Goal: Task Accomplishment & Management: Use online tool/utility

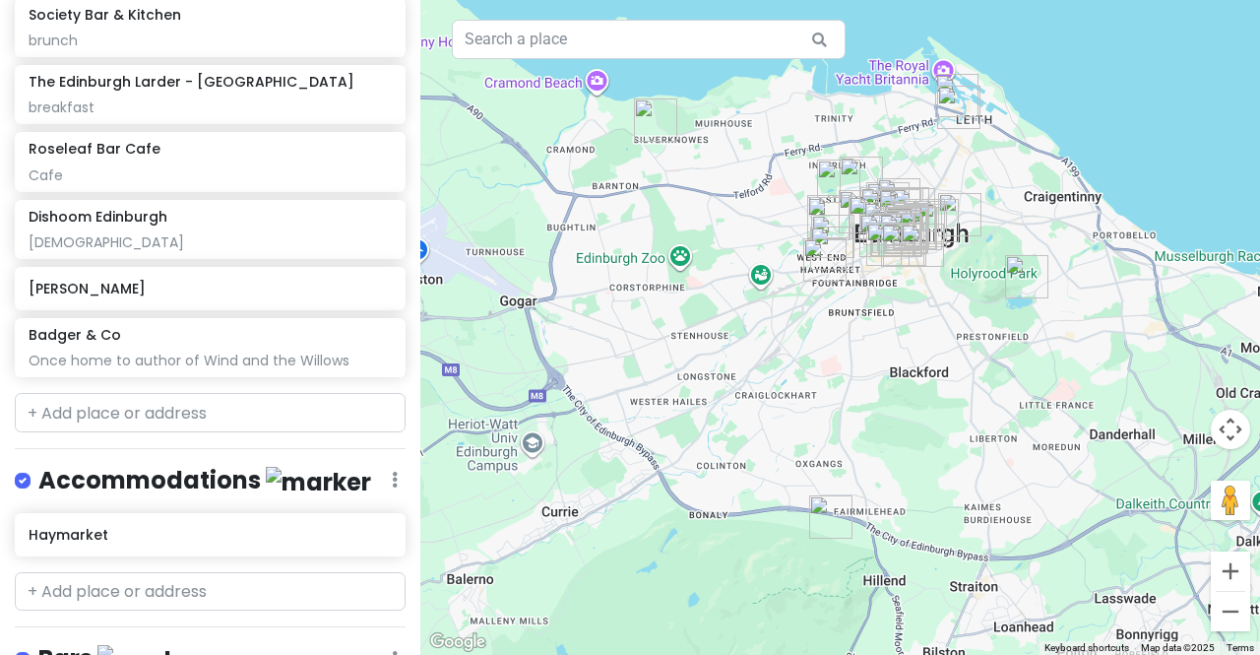
scroll to position [2510, 0]
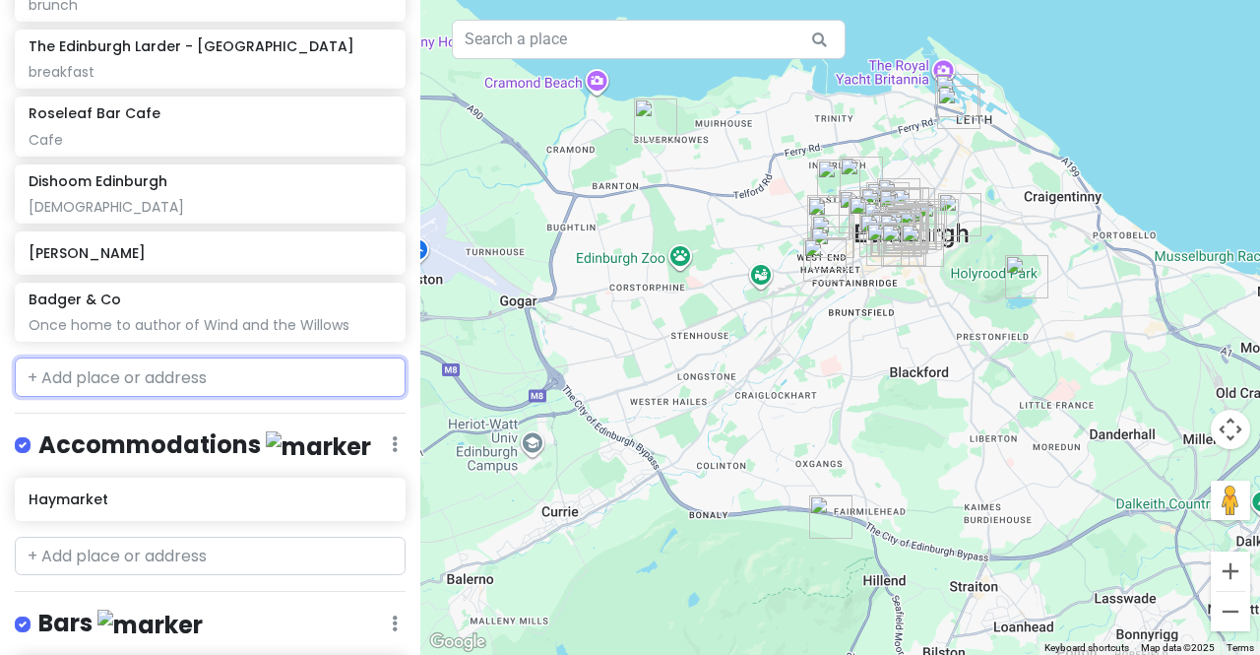
click at [98, 357] on input "text" at bounding box center [210, 376] width 391 height 39
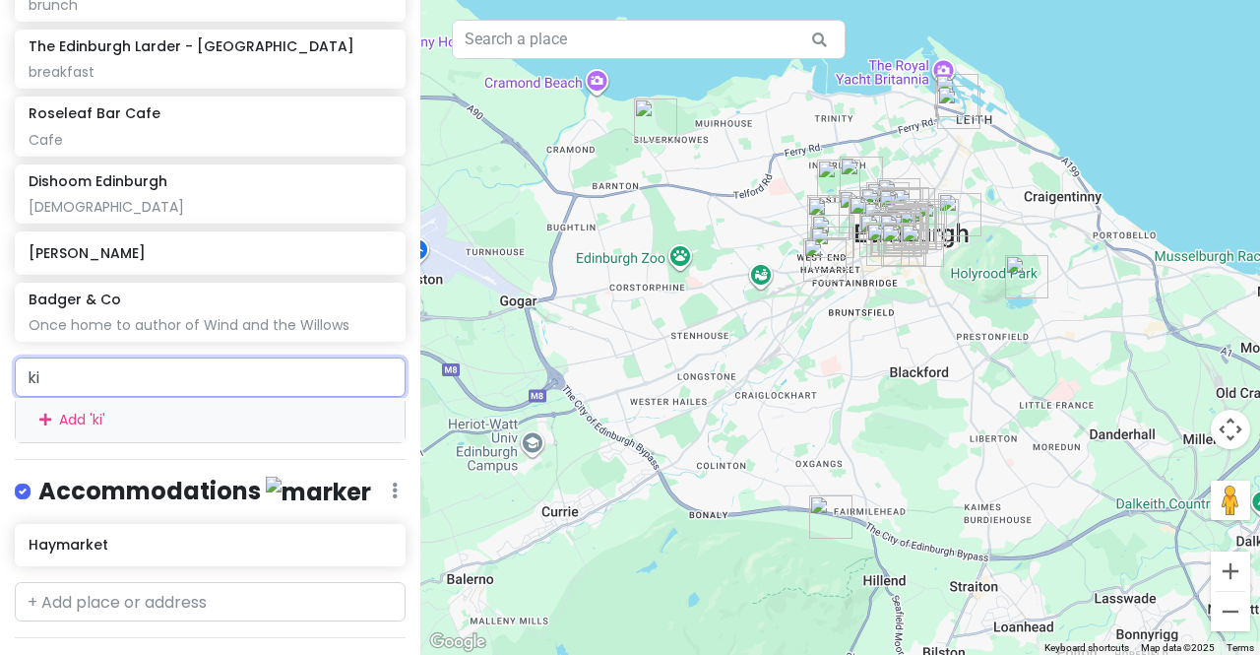
type input "k"
click at [127, 357] on input "kilted" at bounding box center [210, 376] width 391 height 39
click at [141, 357] on input "kilted donut" at bounding box center [210, 376] width 391 height 39
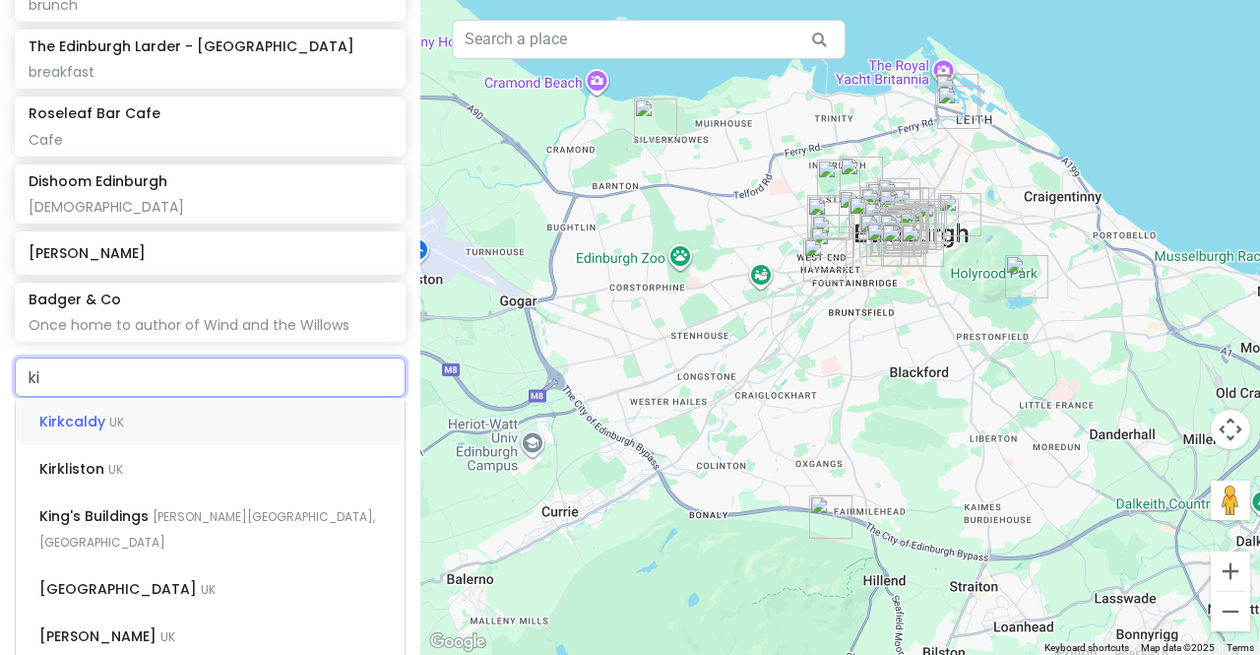
type input "k"
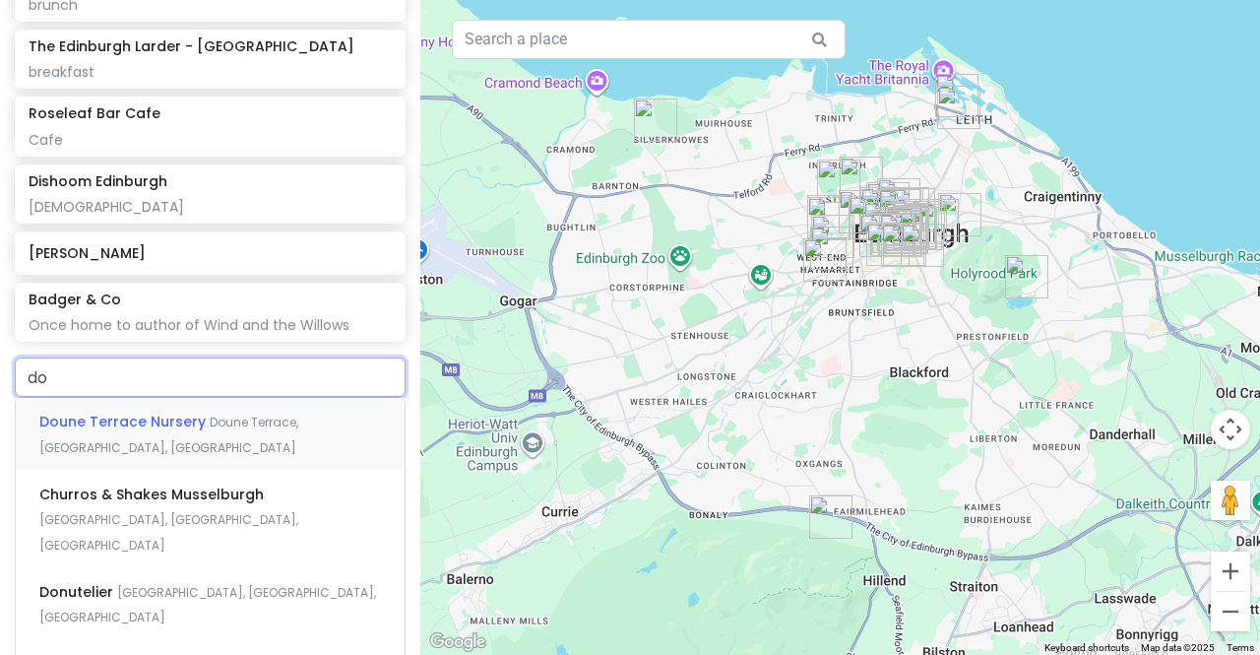
type input "d"
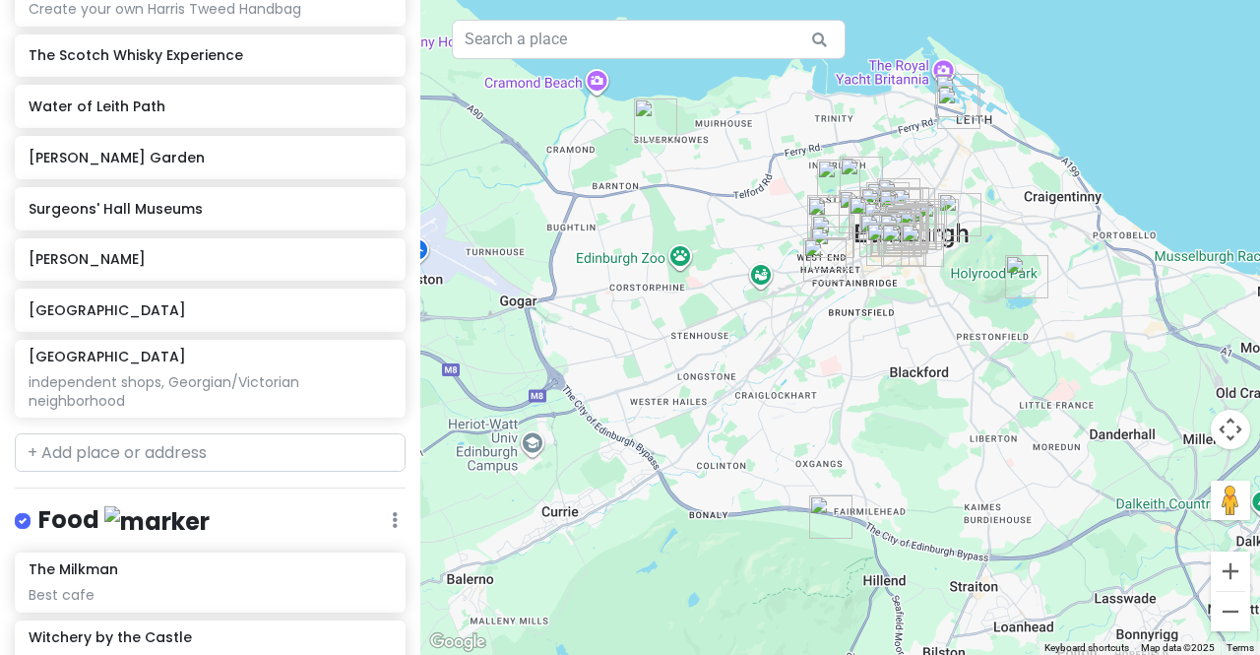
scroll to position [1264, 0]
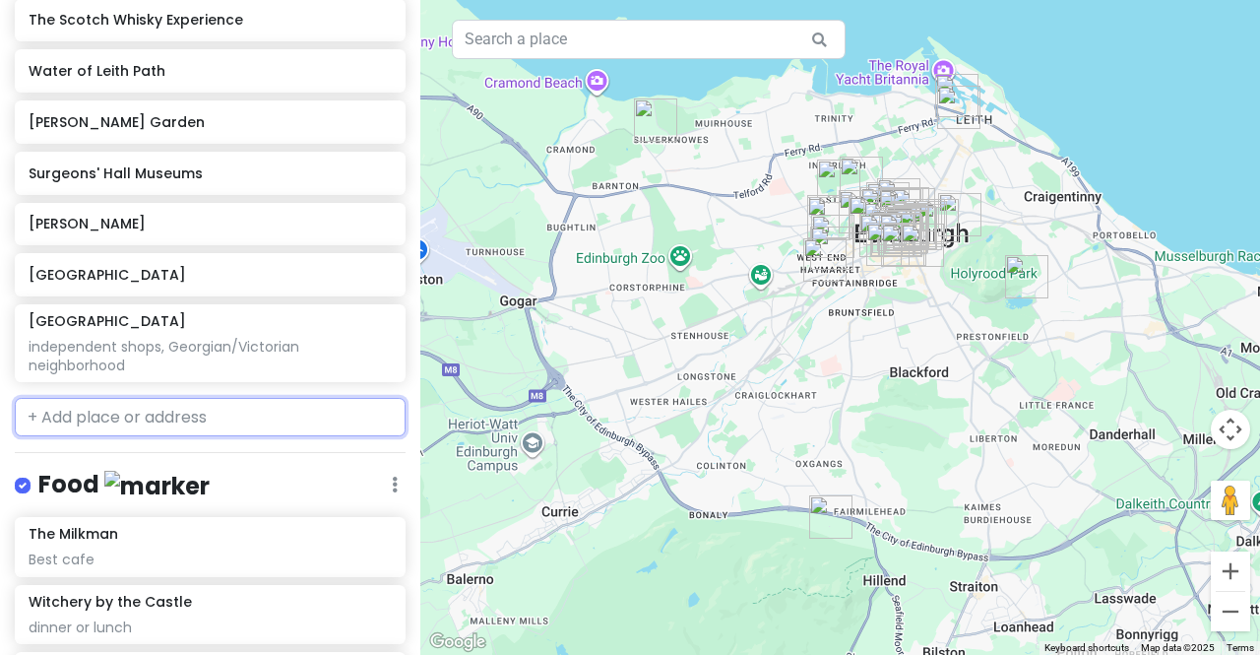
click at [211, 398] on input "text" at bounding box center [210, 417] width 391 height 39
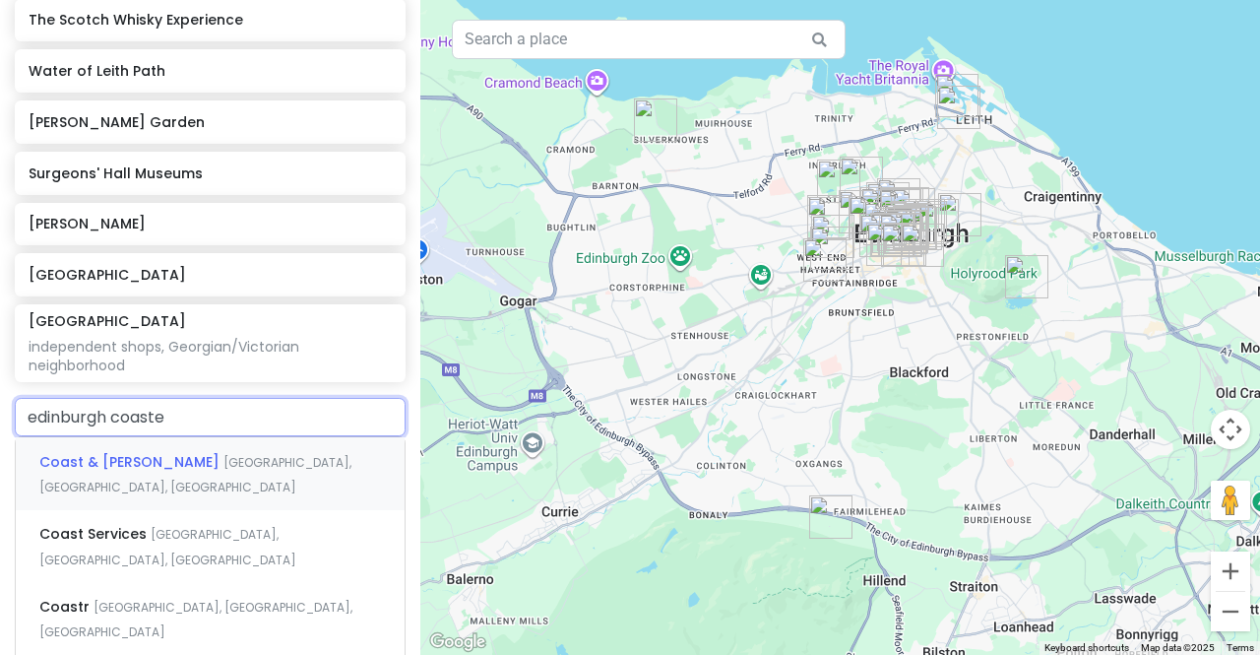
type input "edinburgh coaster"
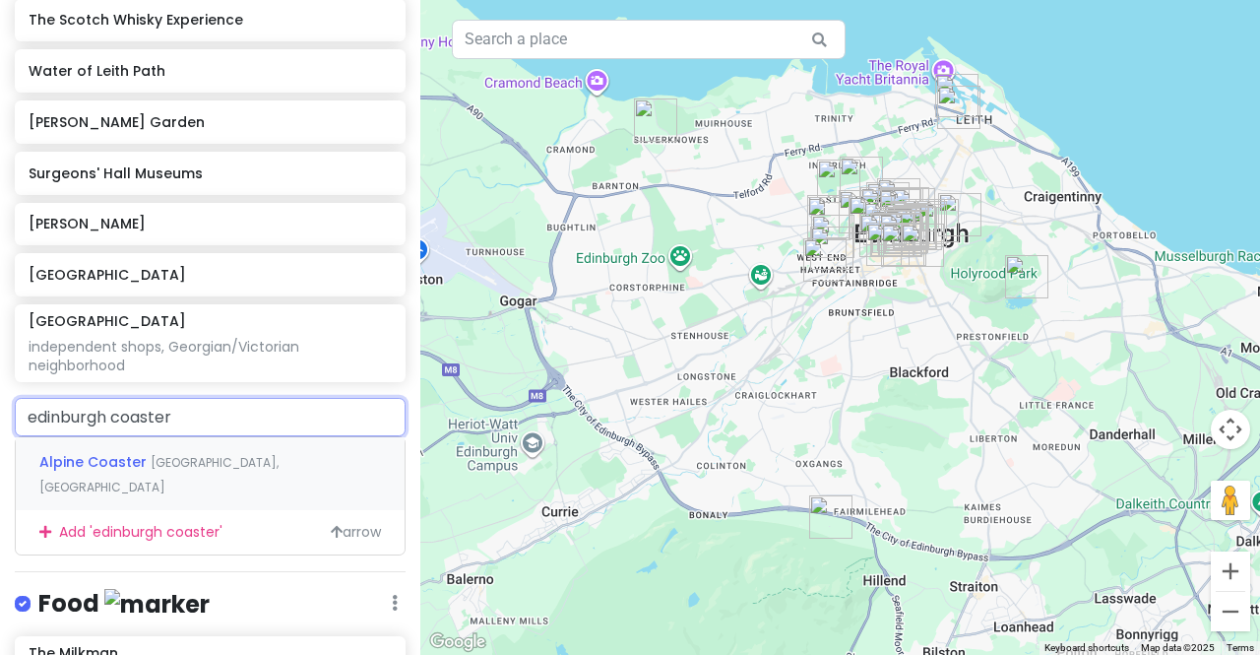
click at [106, 452] on span "Alpine Coaster" at bounding box center [94, 462] width 111 height 20
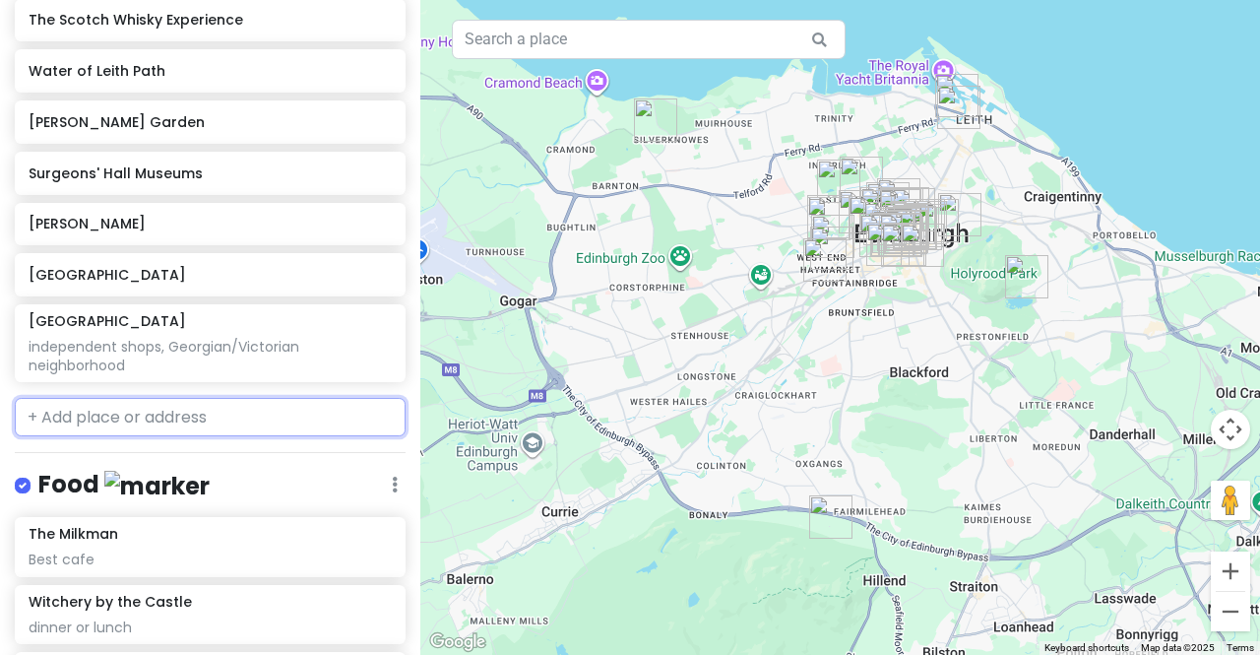
scroll to position [1315, 0]
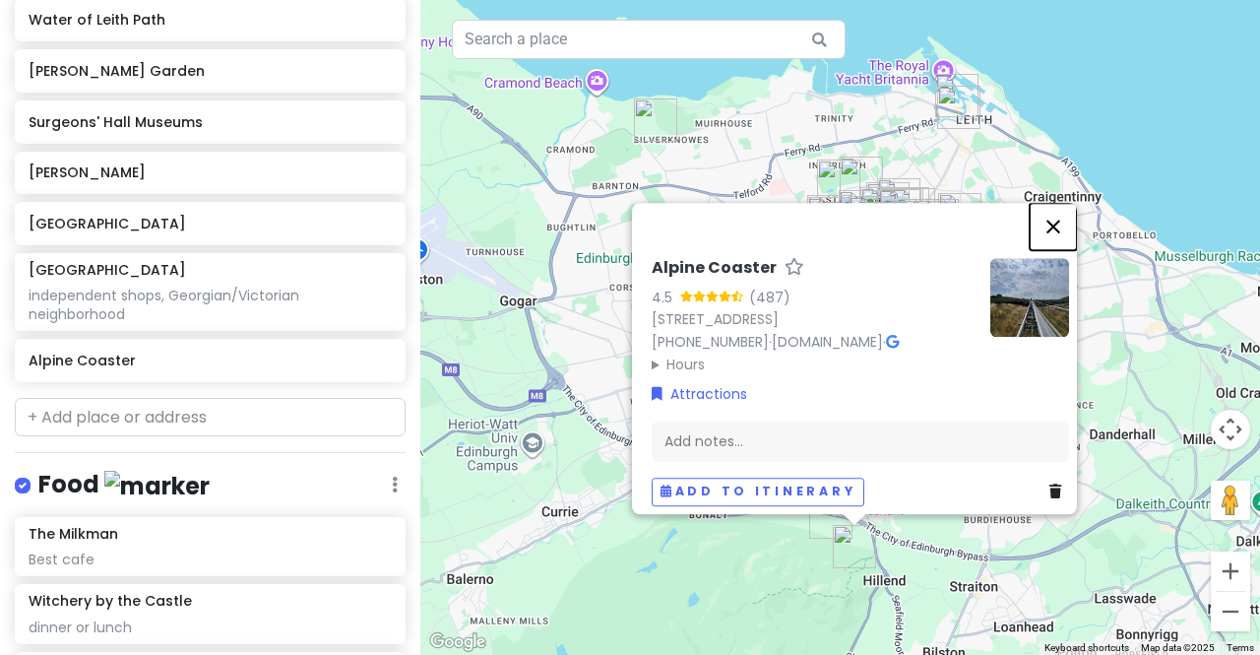
click at [1065, 216] on button "Close" at bounding box center [1053, 226] width 47 height 47
